Goal: Browse casually

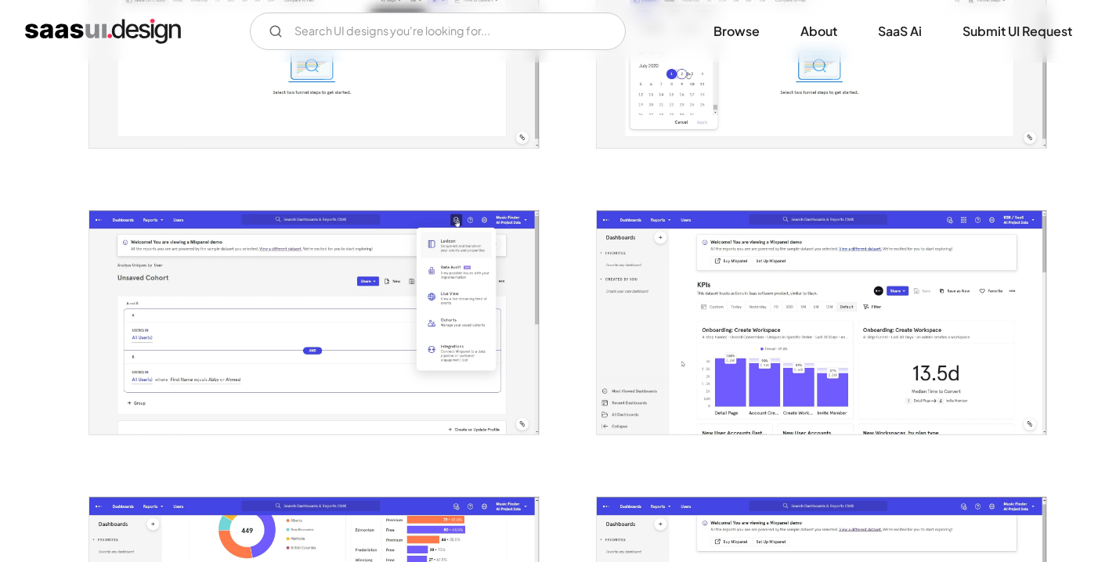
scroll to position [2443, 0]
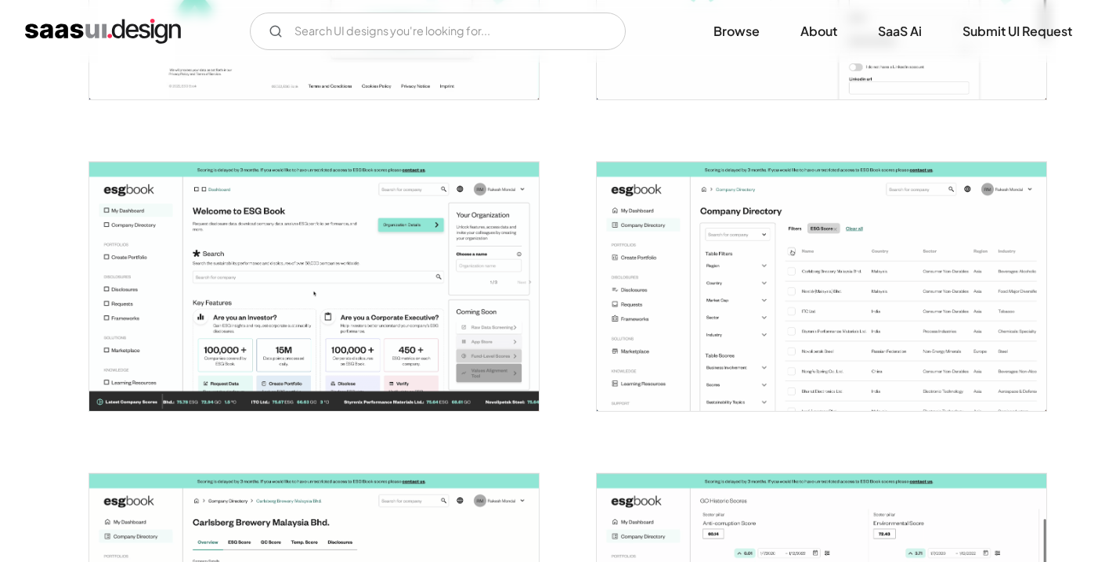
scroll to position [1687, 0]
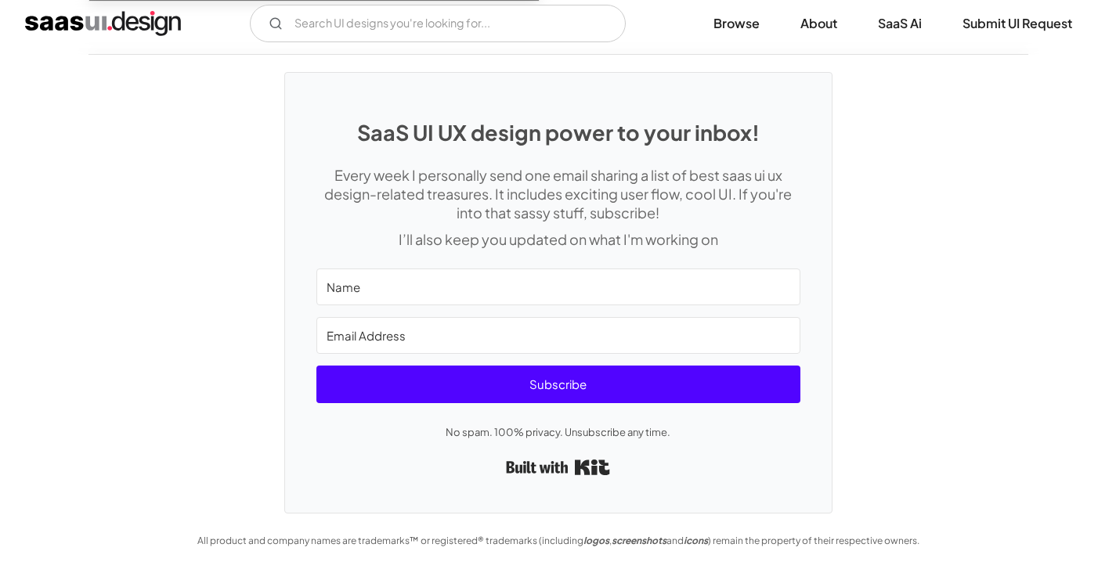
scroll to position [4231, 0]
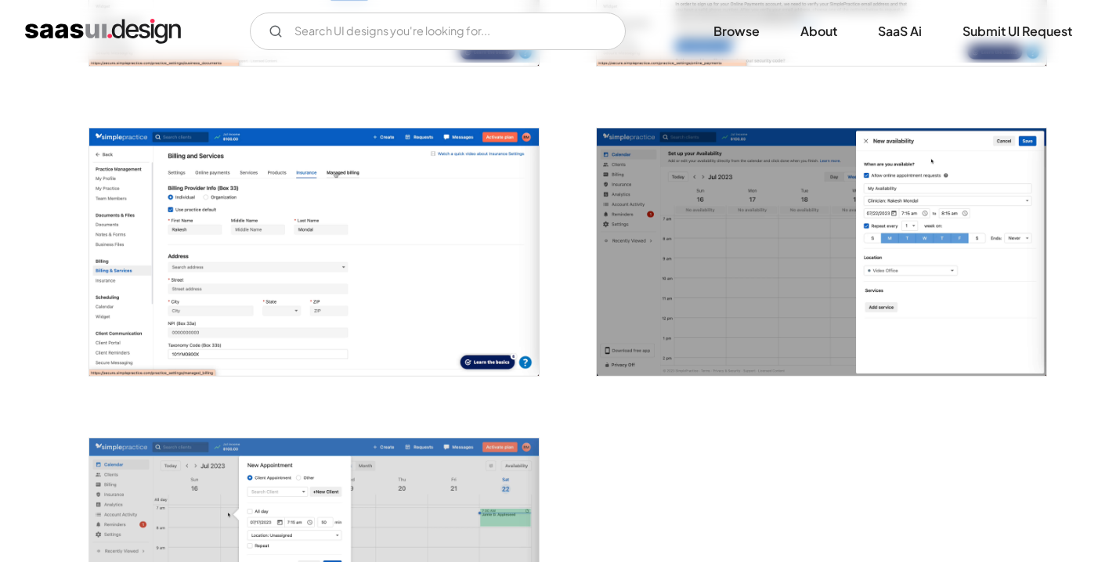
scroll to position [3044, 0]
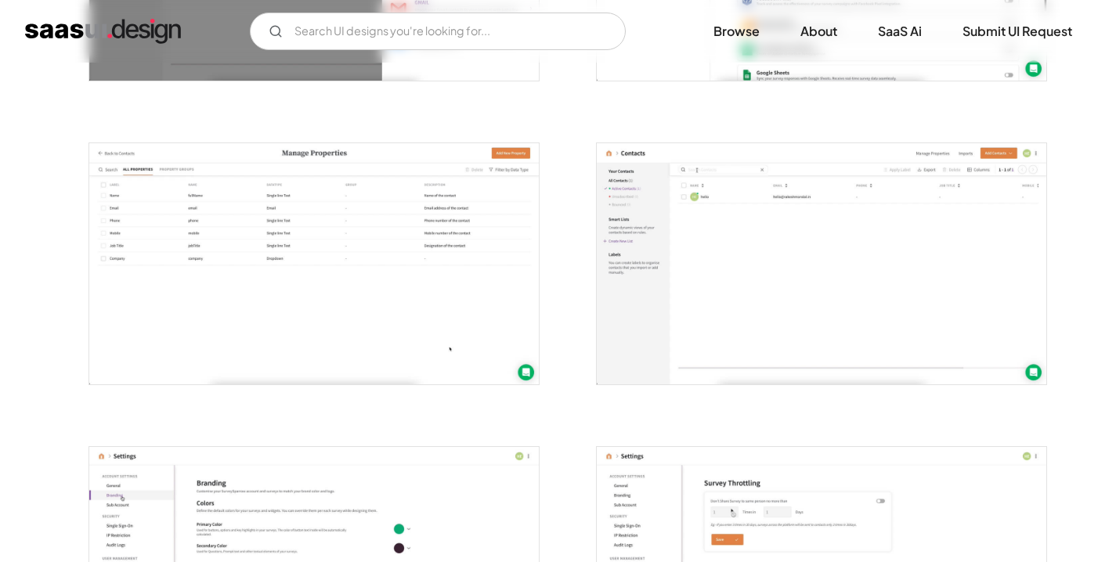
scroll to position [3960, 0]
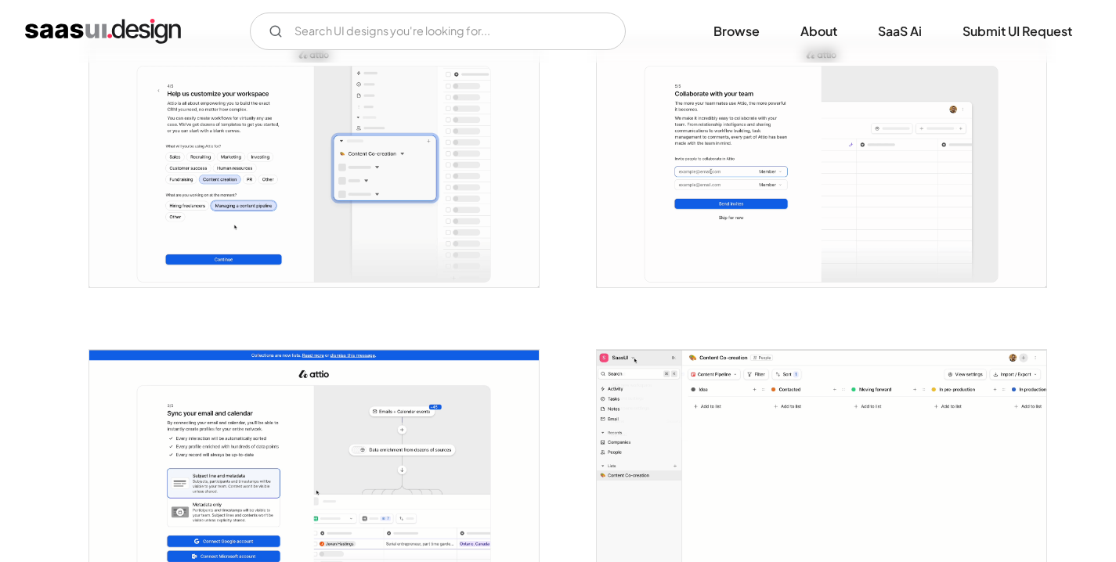
scroll to position [182, 0]
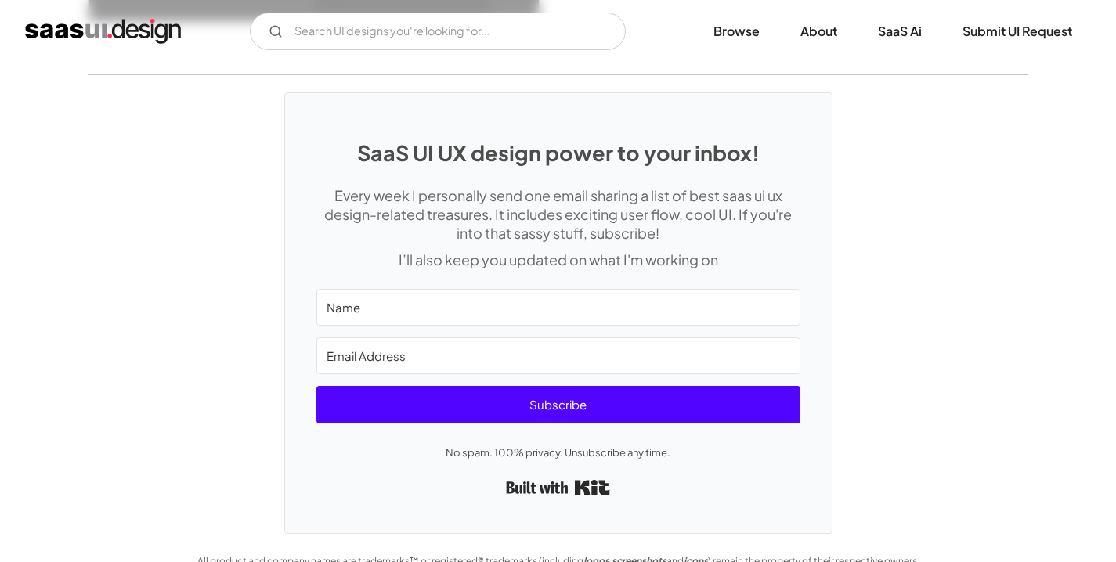
scroll to position [4317, 0]
